Goal: Transaction & Acquisition: Purchase product/service

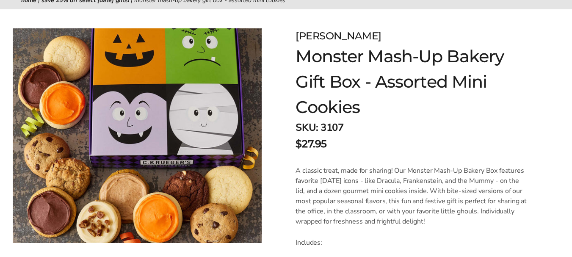
scroll to position [91, 0]
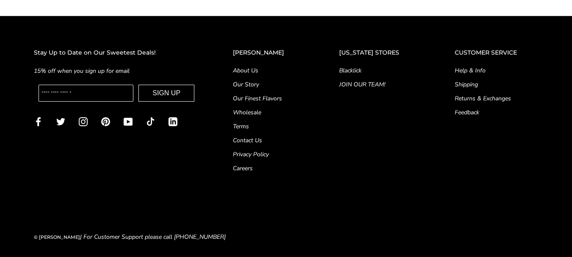
scroll to position [643, 0]
